Goal: Task Accomplishment & Management: Use online tool/utility

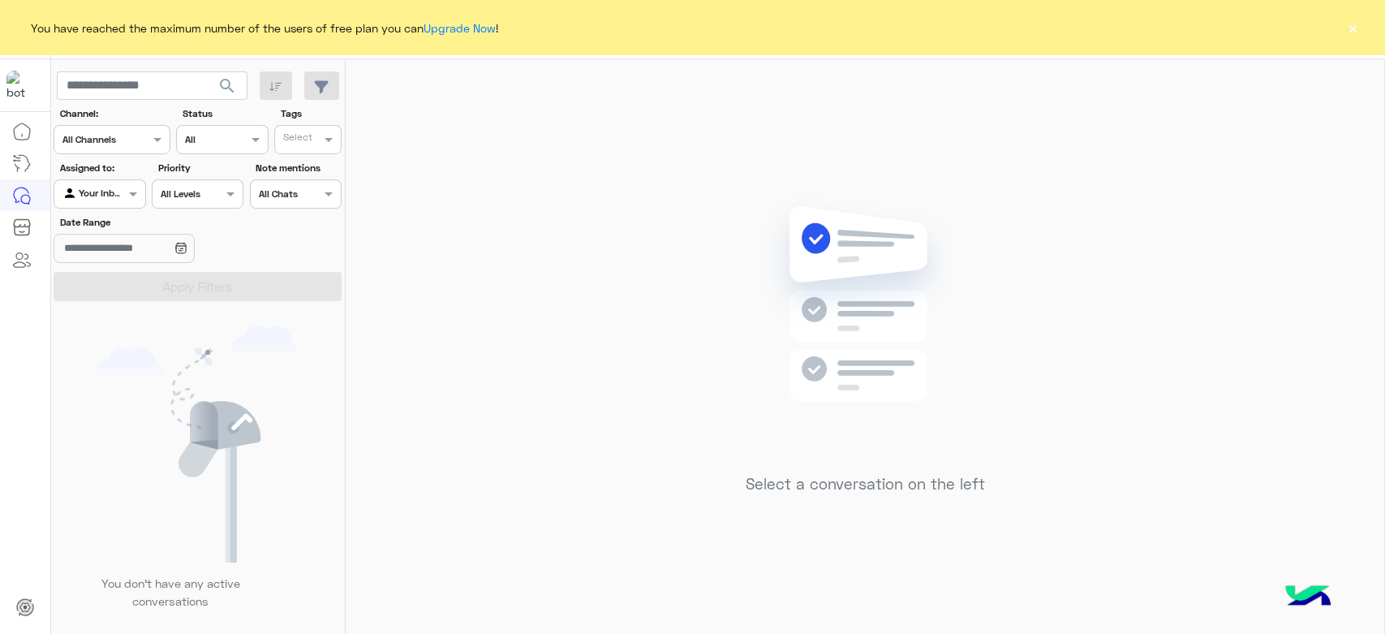
click at [1342, 30] on div "You have reached the maximum number of the users of free plan you can Upgrade N…" at bounding box center [692, 27] width 1385 height 55
click at [1356, 26] on button "×" at bounding box center [1352, 27] width 16 height 16
